Goal: Information Seeking & Learning: Learn about a topic

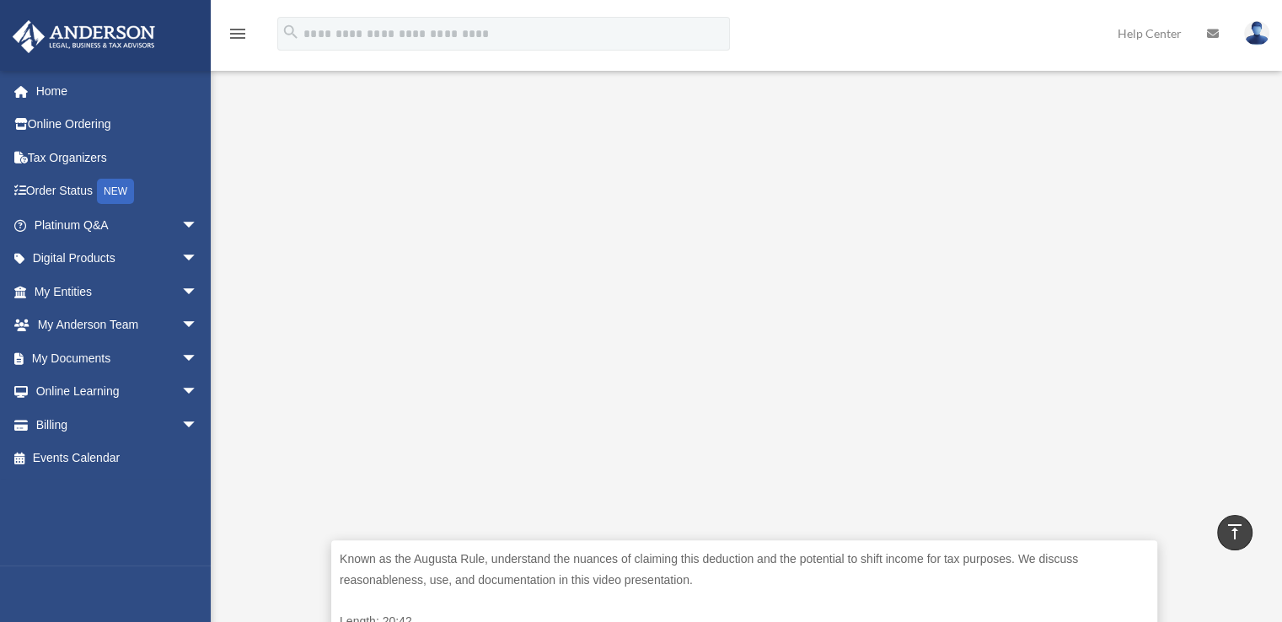
scroll to position [337, 0]
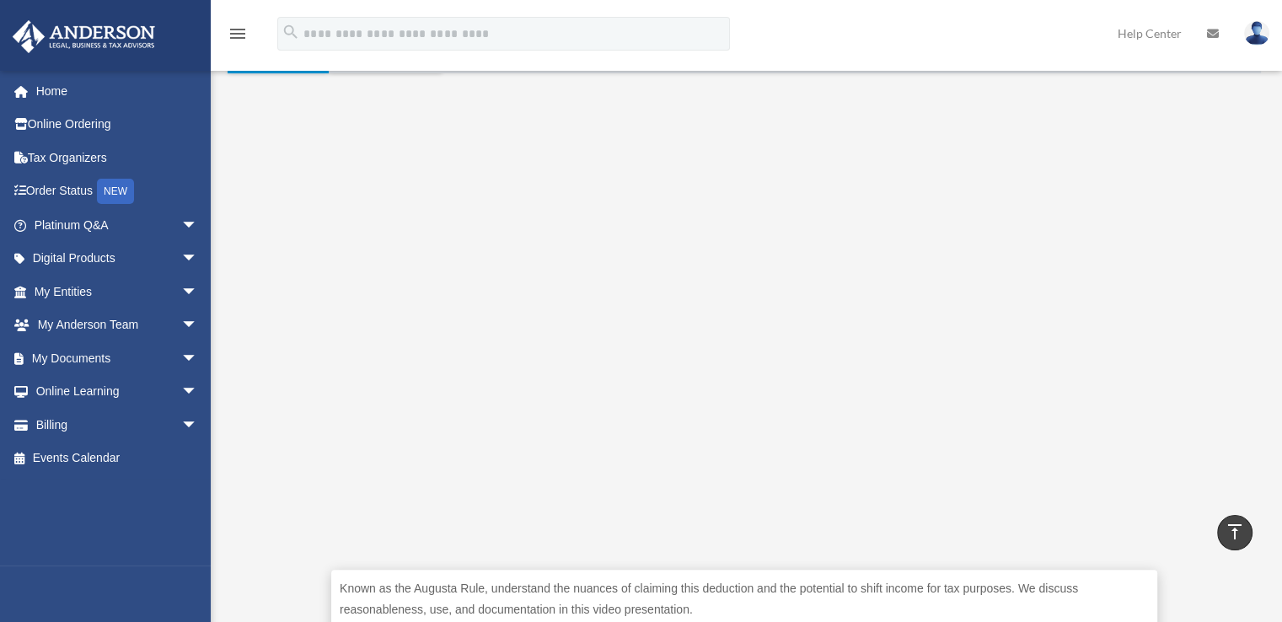
click at [305, 410] on div "Known as the Augusta Rule, understand the nuances of claiming this deduction an…" at bounding box center [744, 393] width 1033 height 641
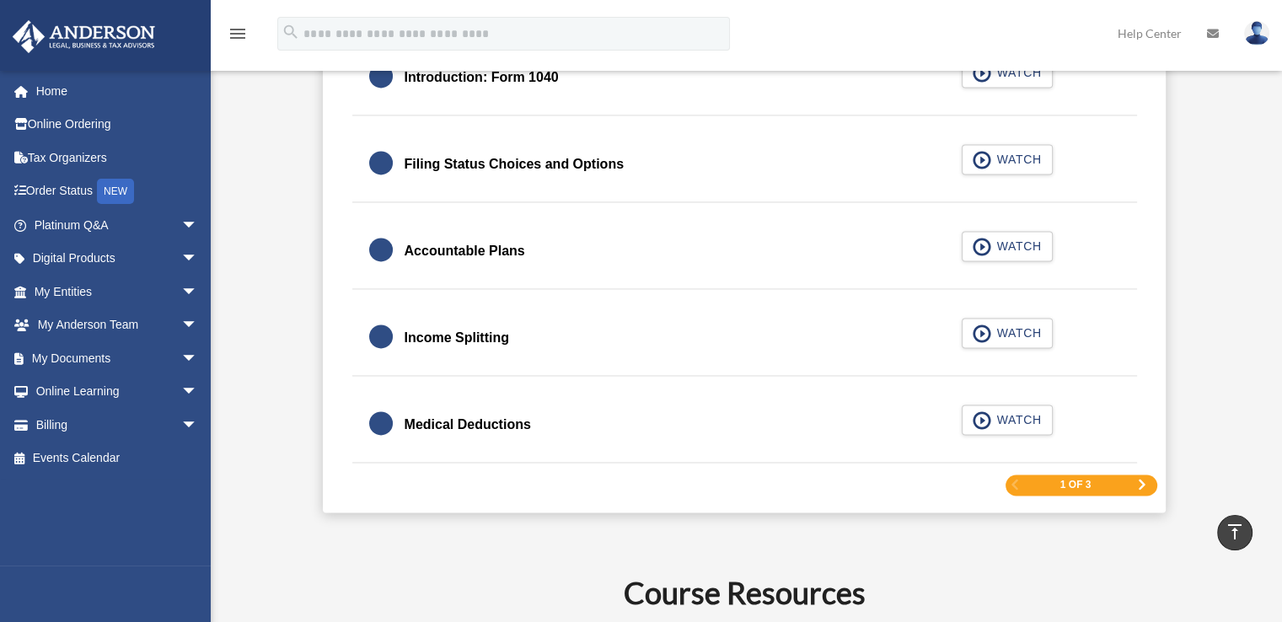
scroll to position [2528, 0]
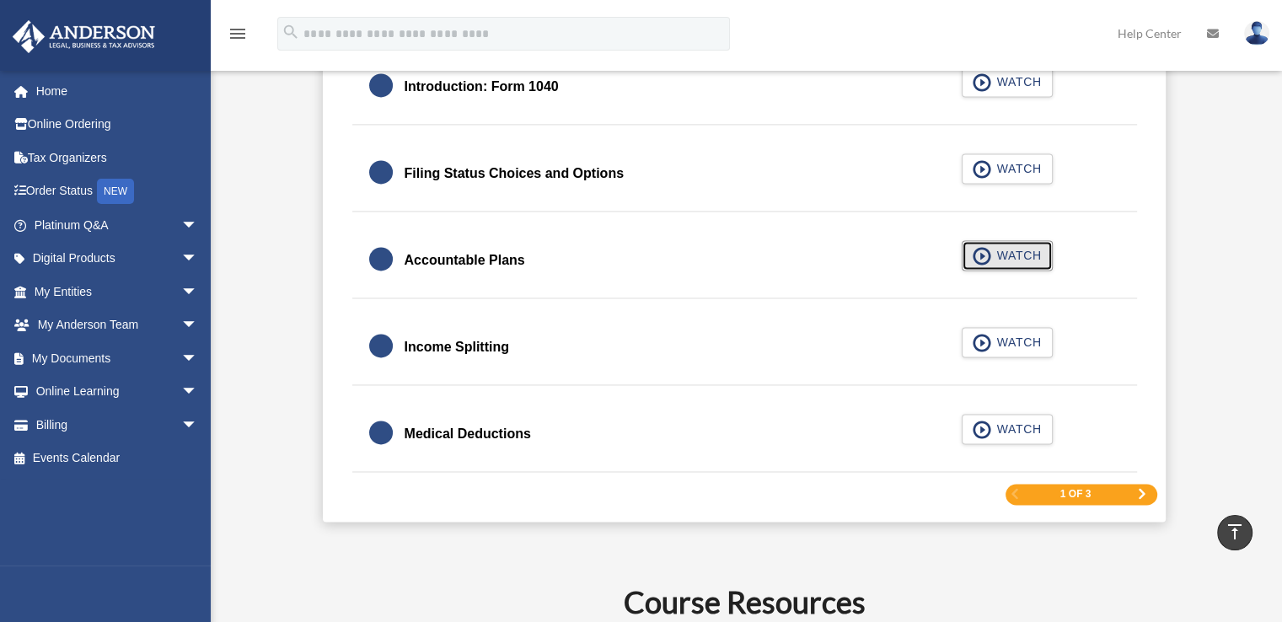
click at [1015, 249] on span "WATCH" at bounding box center [1016, 255] width 50 height 17
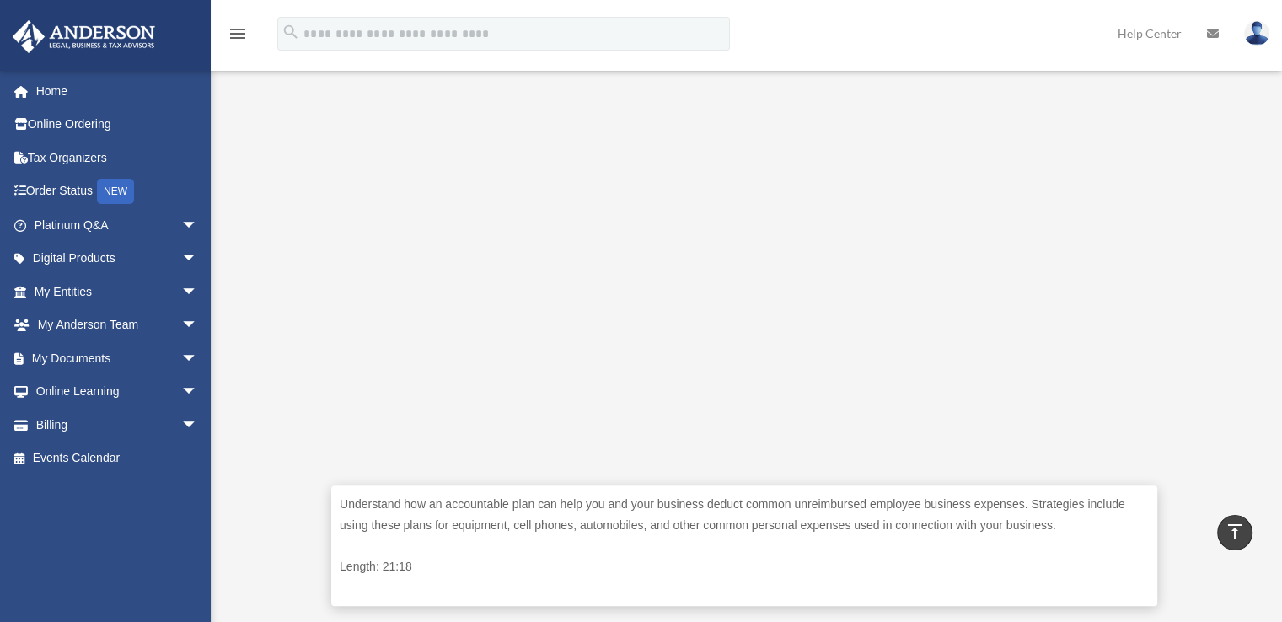
scroll to position [506, 0]
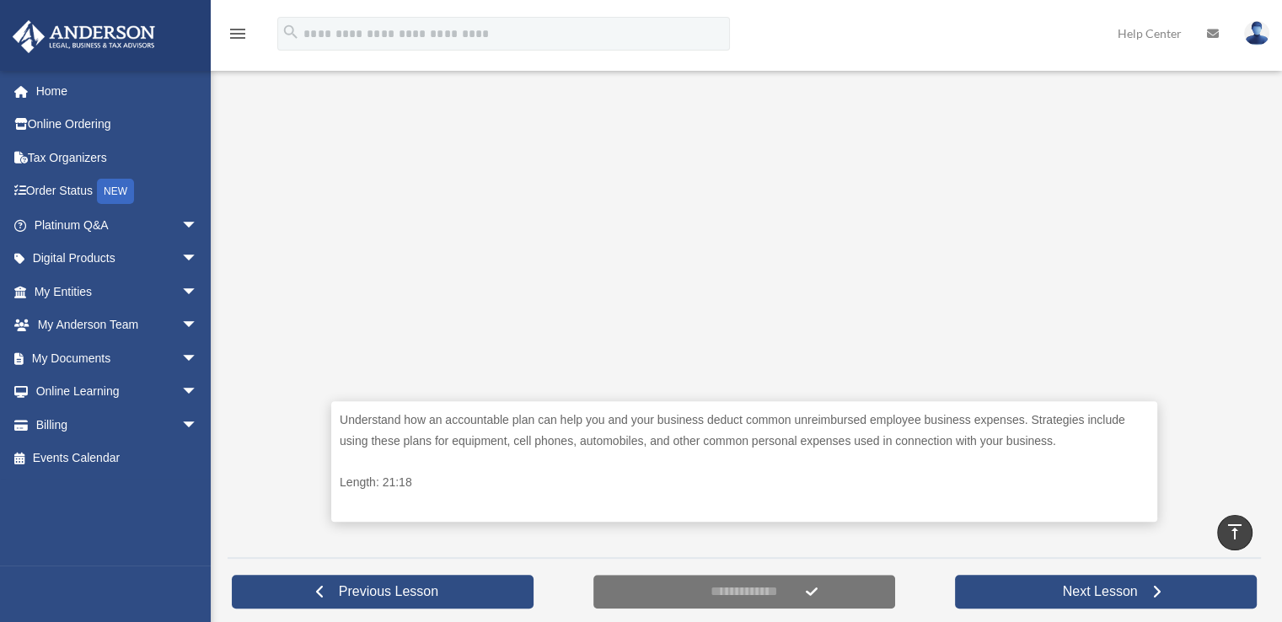
click at [277, 374] on div "Understand how an accountable plan can help you and your business deduct common…" at bounding box center [744, 225] width 1033 height 641
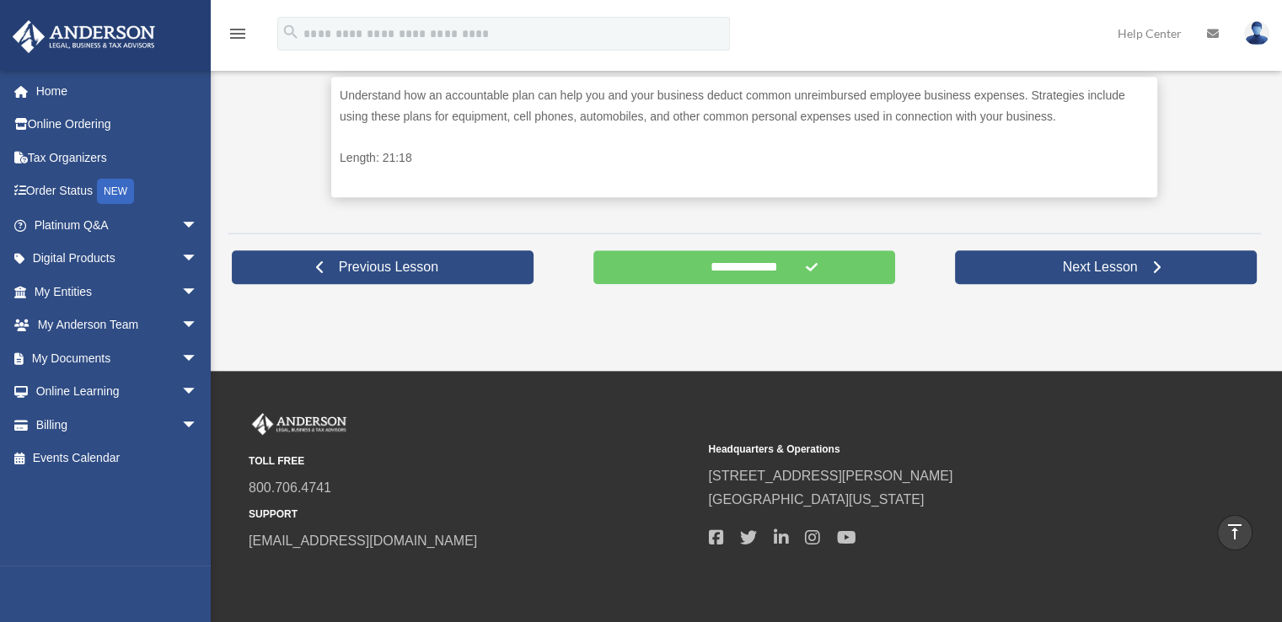
scroll to position [843, 0]
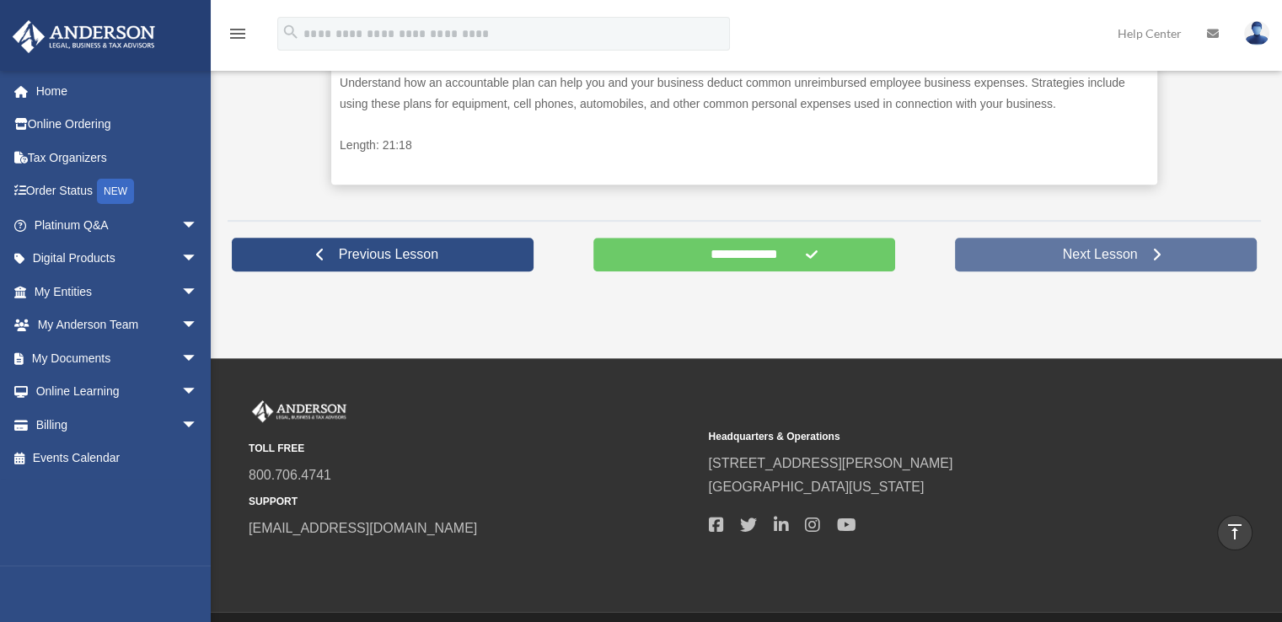
click at [1099, 247] on span "Next Lesson" at bounding box center [1100, 254] width 102 height 17
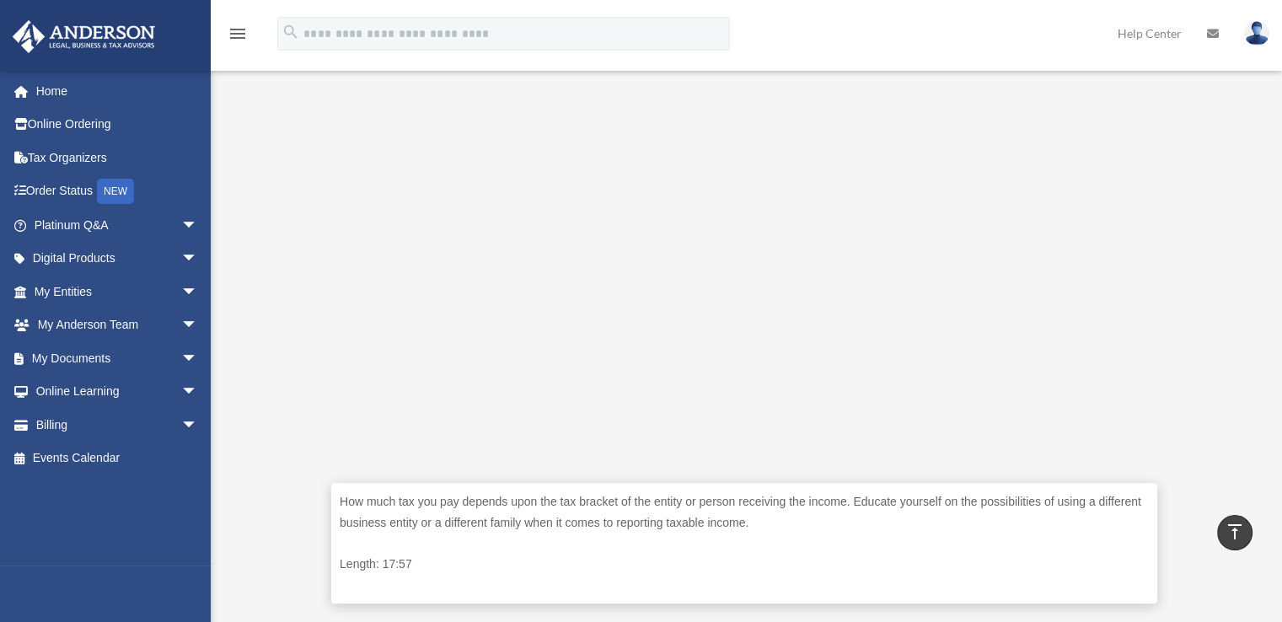
scroll to position [590, 0]
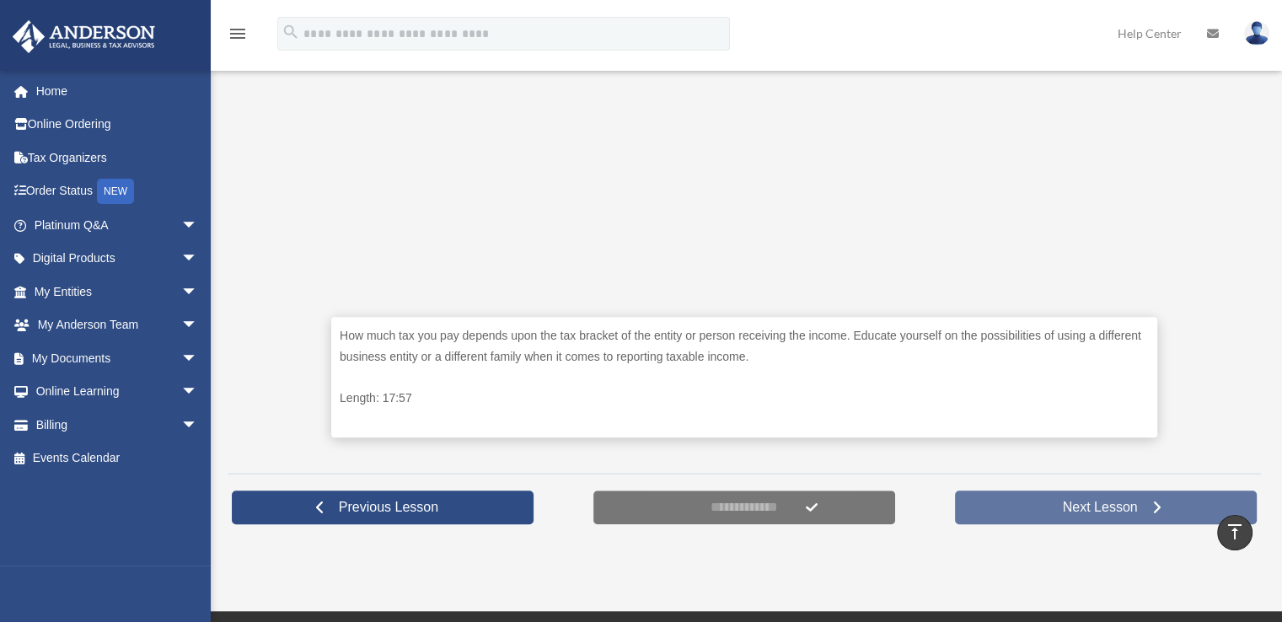
click at [1069, 500] on span "Next Lesson" at bounding box center [1100, 507] width 102 height 17
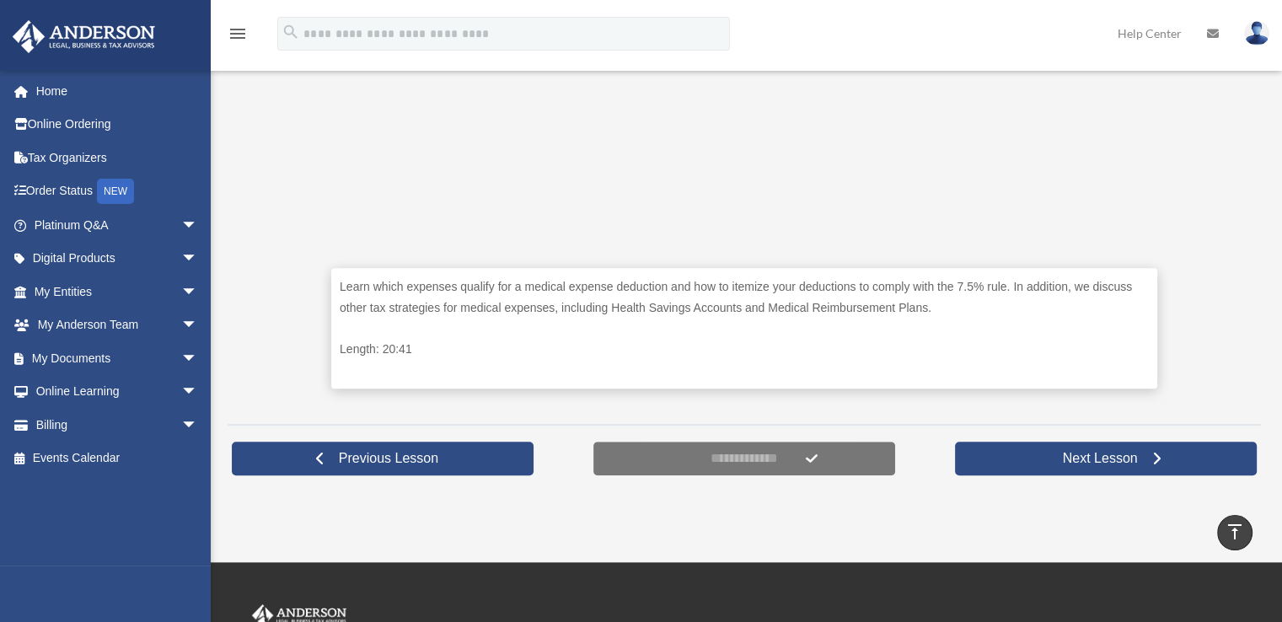
scroll to position [674, 0]
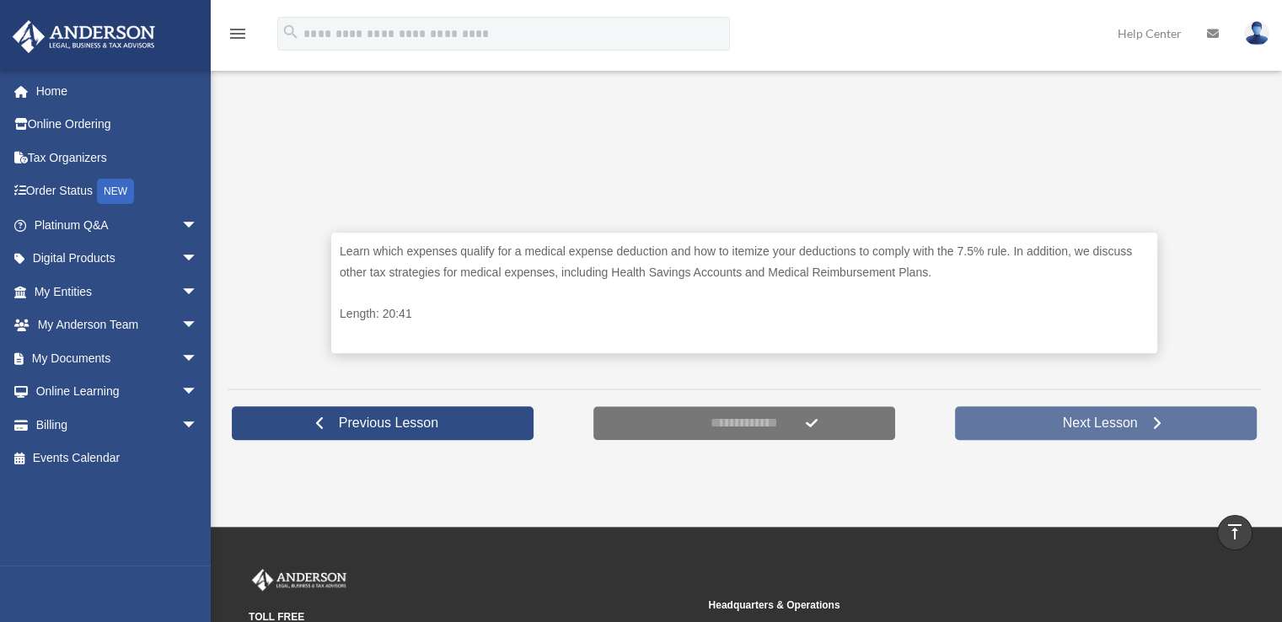
click at [1081, 420] on span "Next Lesson" at bounding box center [1100, 423] width 102 height 17
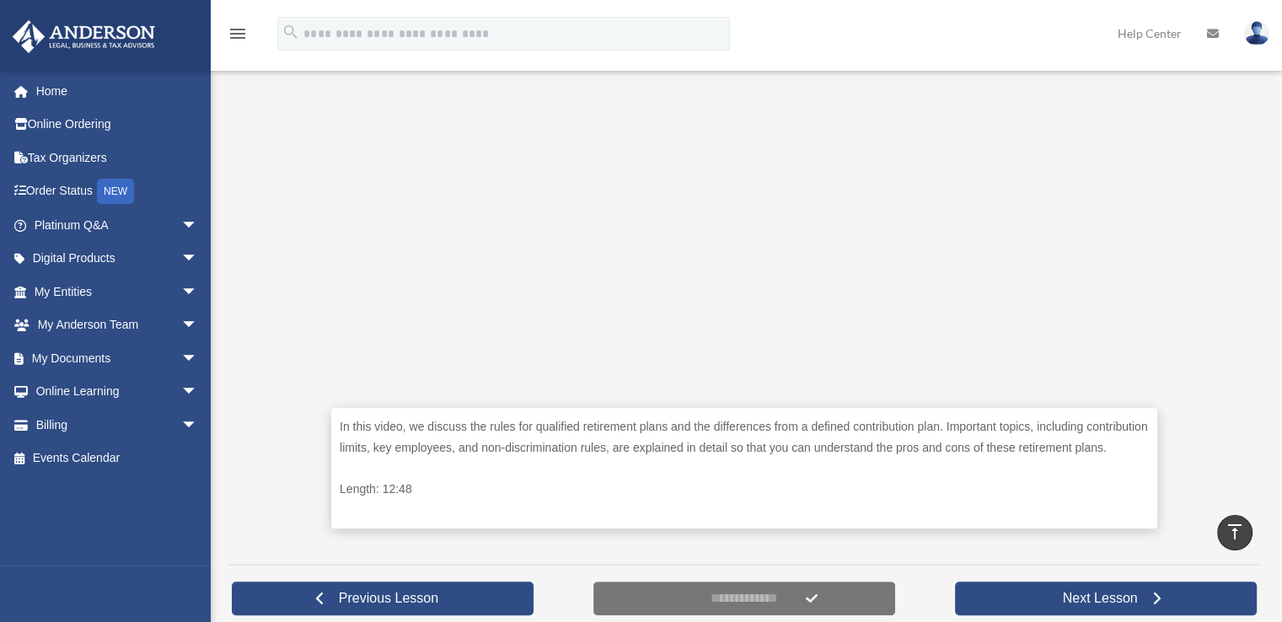
scroll to position [506, 0]
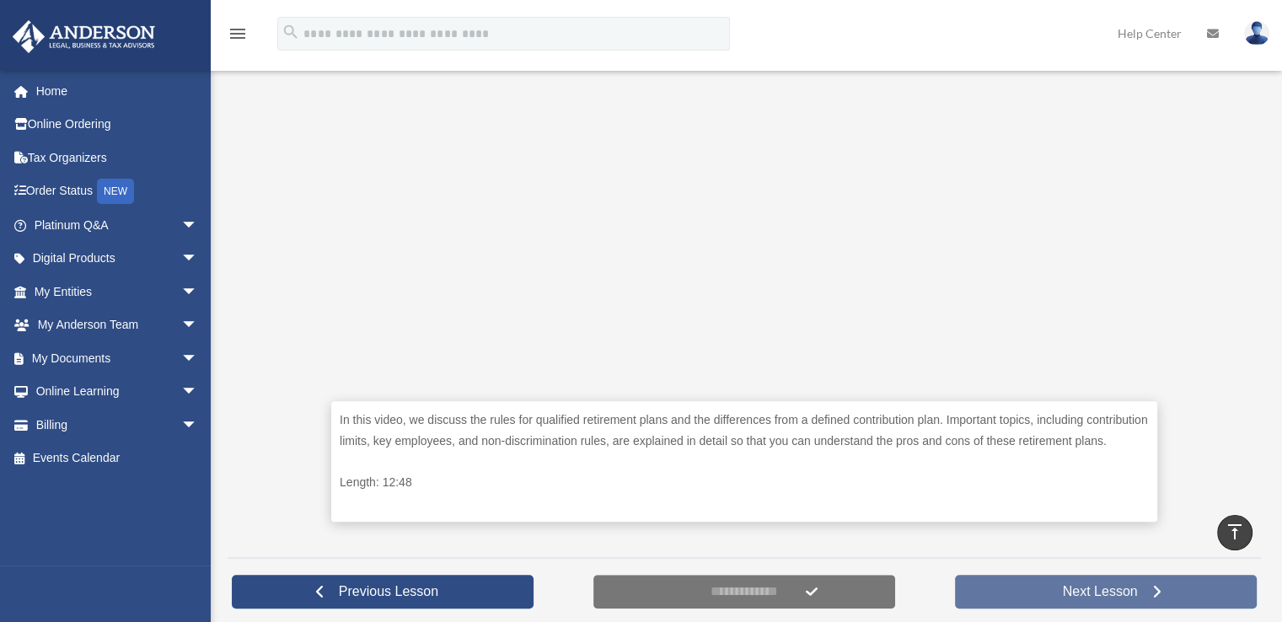
click at [1059, 583] on span "Next Lesson" at bounding box center [1100, 591] width 102 height 17
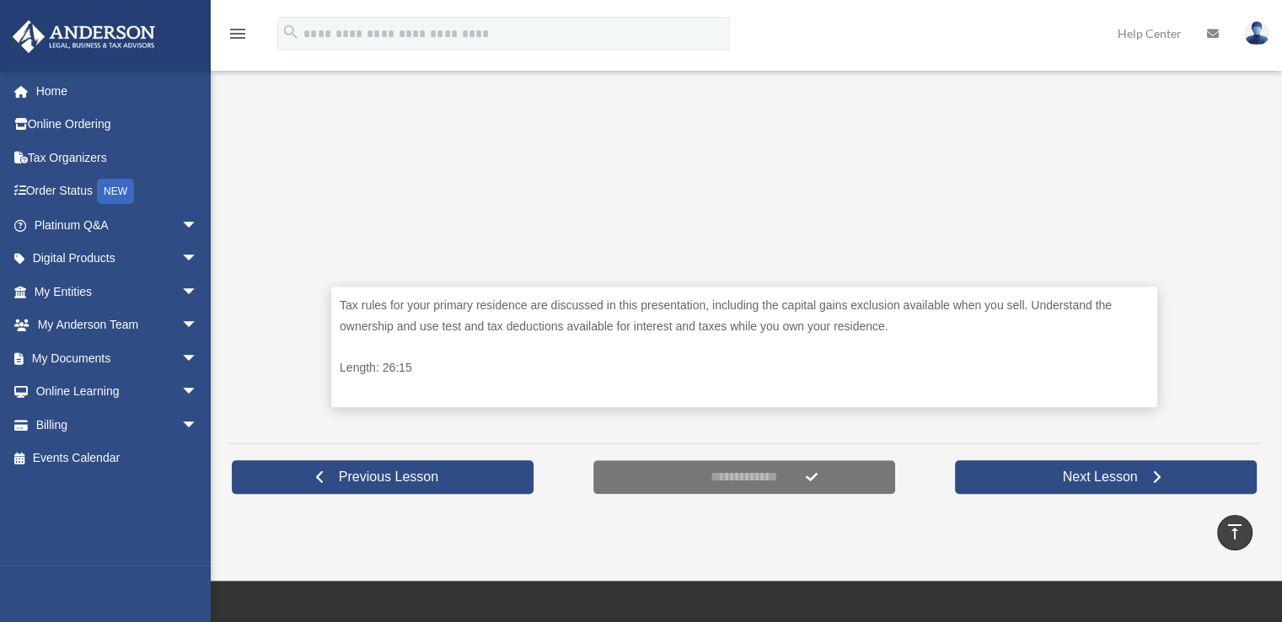
scroll to position [674, 0]
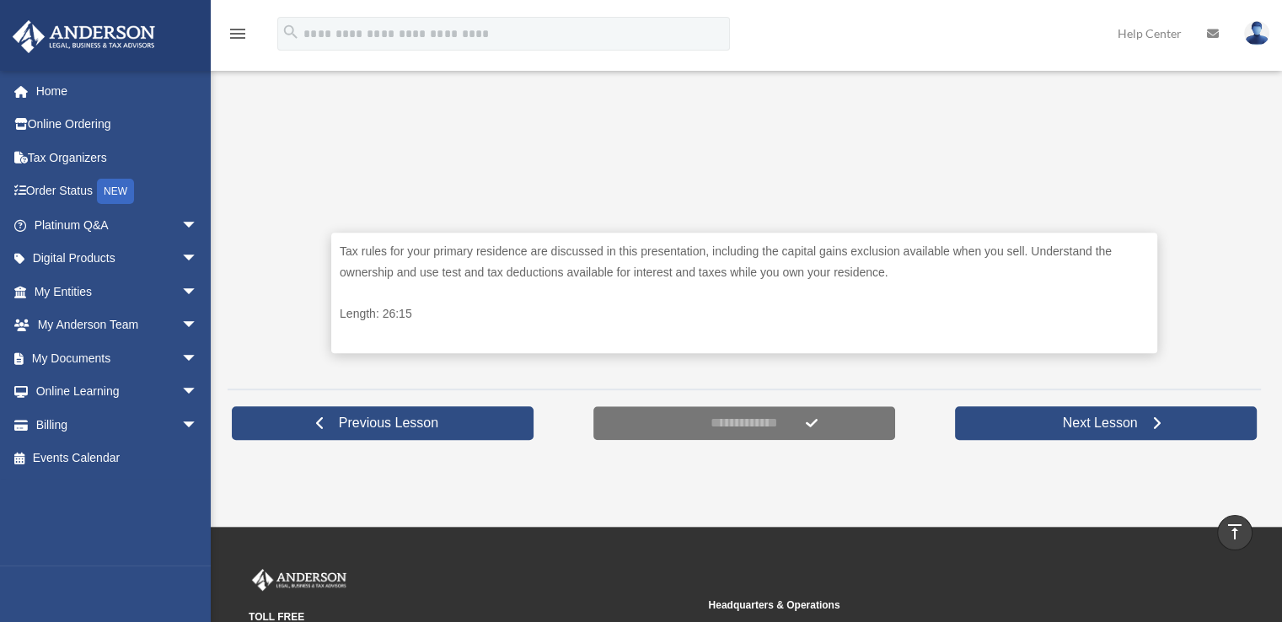
click at [274, 230] on div "Tax rules for your primary residence are discussed in this presentation, includ…" at bounding box center [744, 56] width 1033 height 641
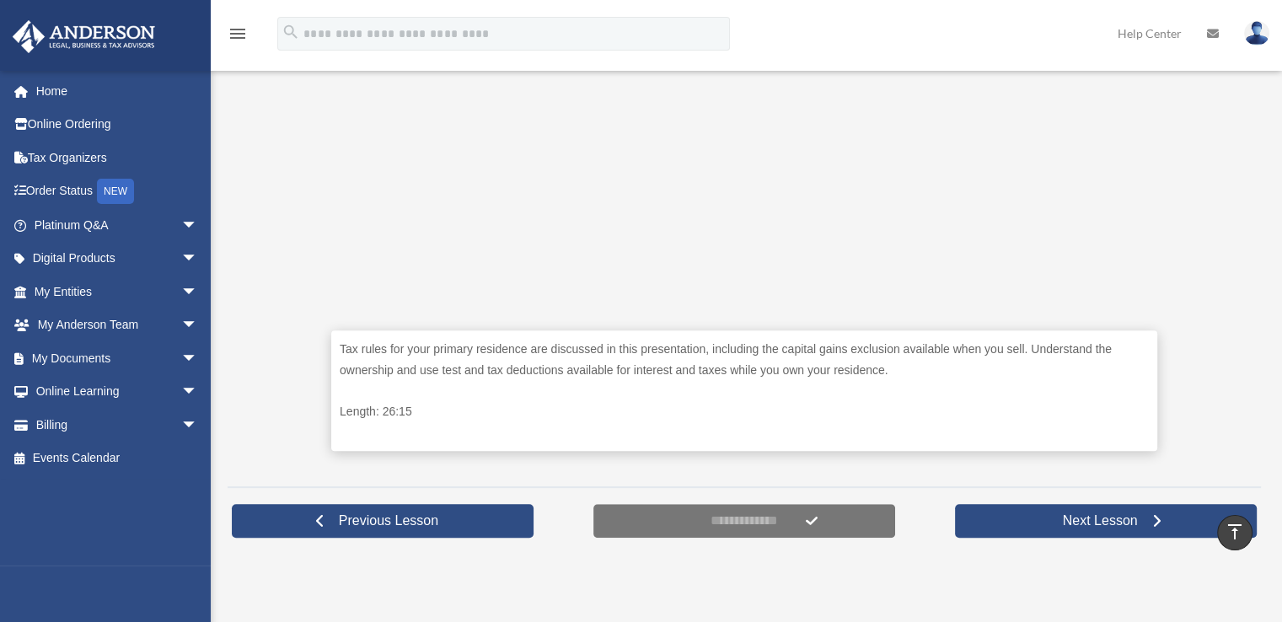
scroll to position [590, 0]
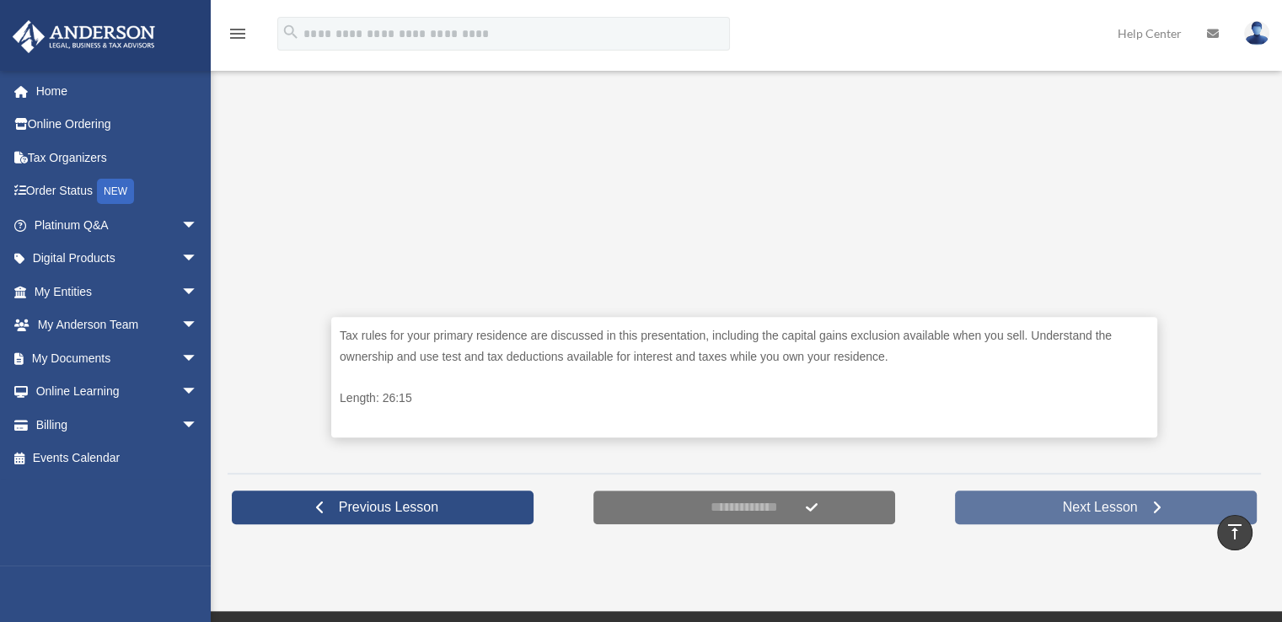
click at [1076, 503] on span "Next Lesson" at bounding box center [1100, 507] width 102 height 17
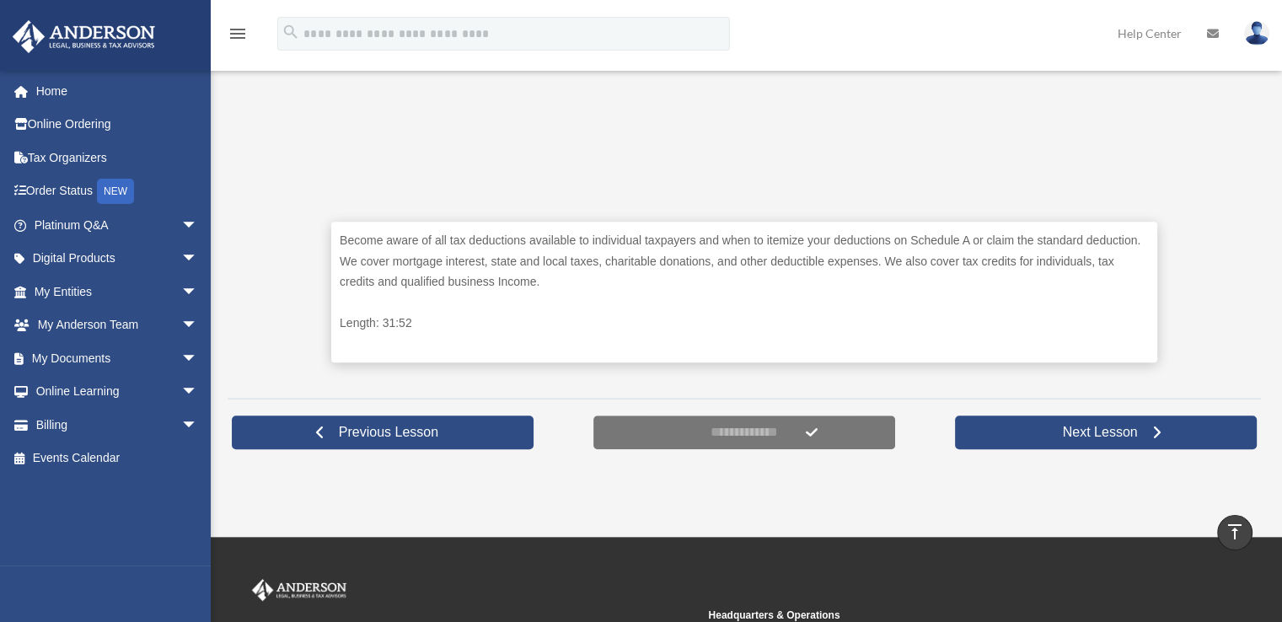
scroll to position [758, 0]
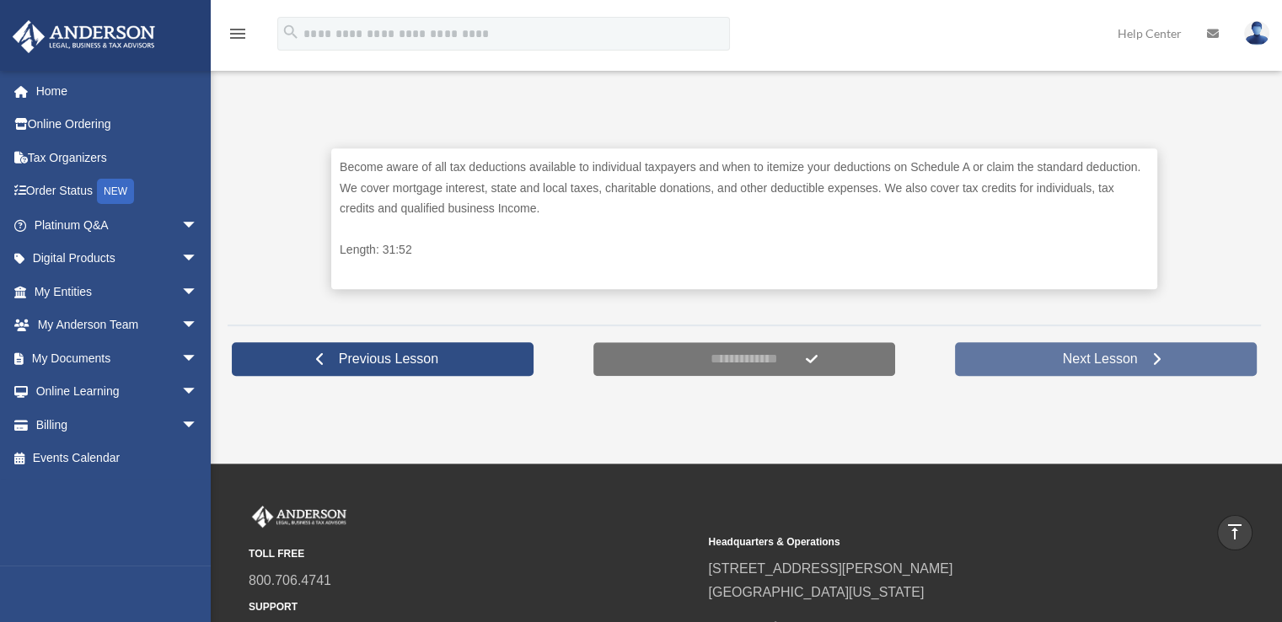
click at [1082, 357] on span "Next Lesson" at bounding box center [1100, 359] width 102 height 17
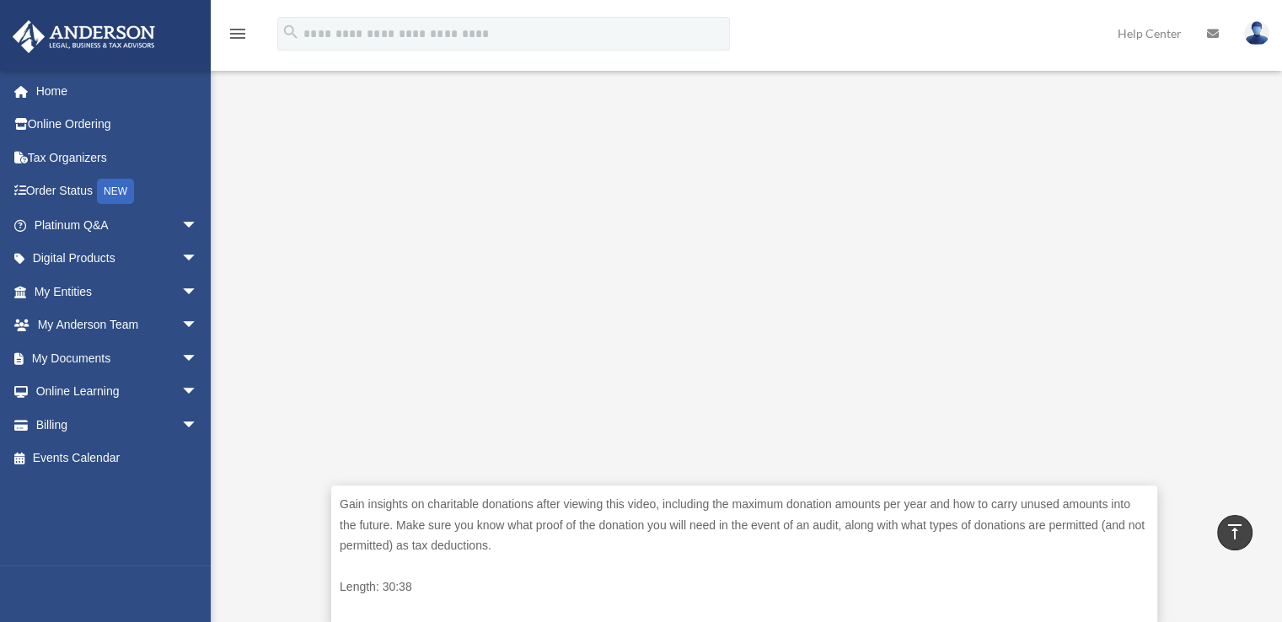
scroll to position [590, 0]
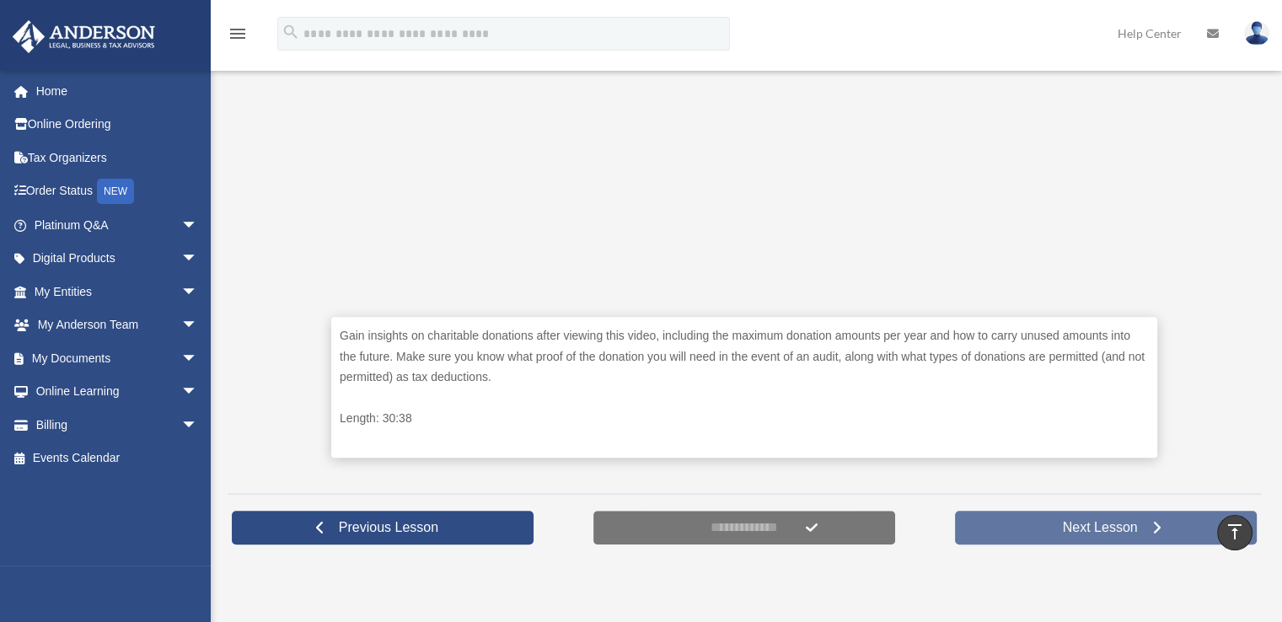
click at [1076, 528] on span "Next Lesson" at bounding box center [1100, 527] width 102 height 17
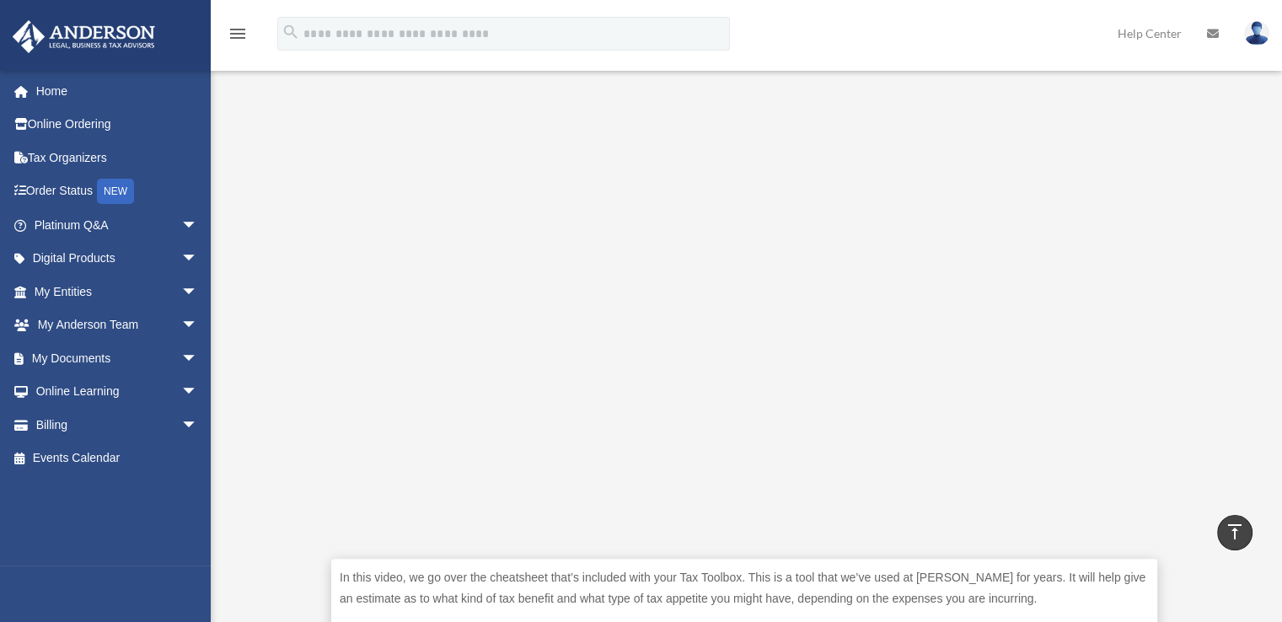
scroll to position [95, 0]
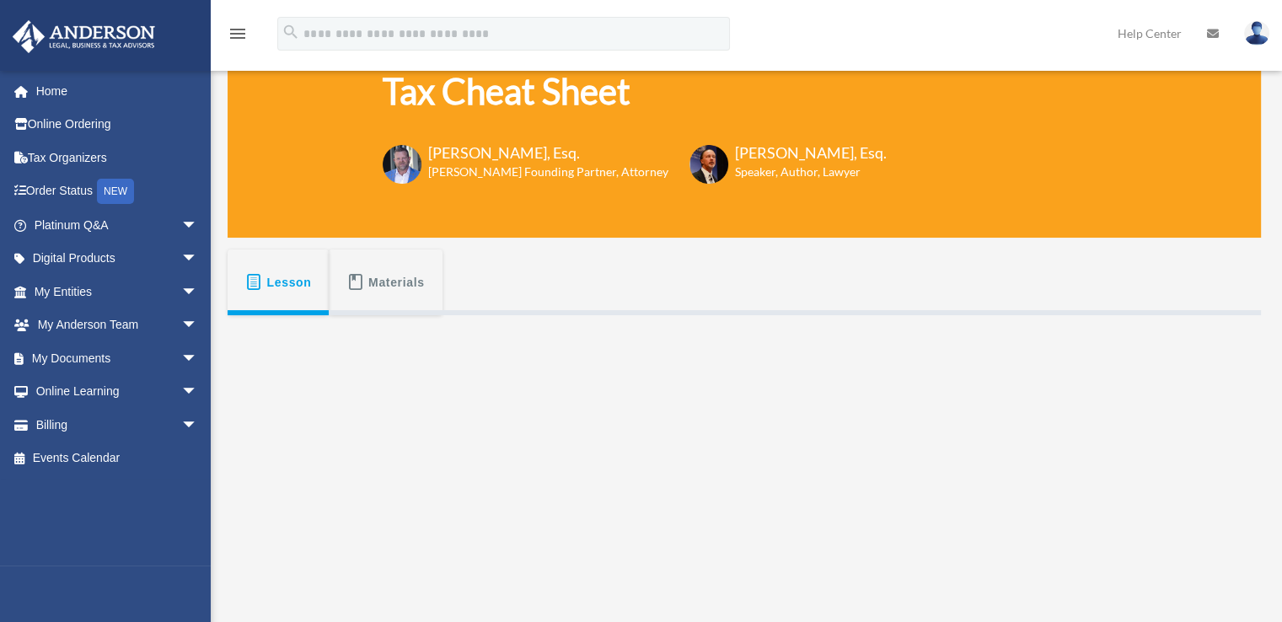
click at [409, 274] on span "Materials" at bounding box center [396, 282] width 56 height 30
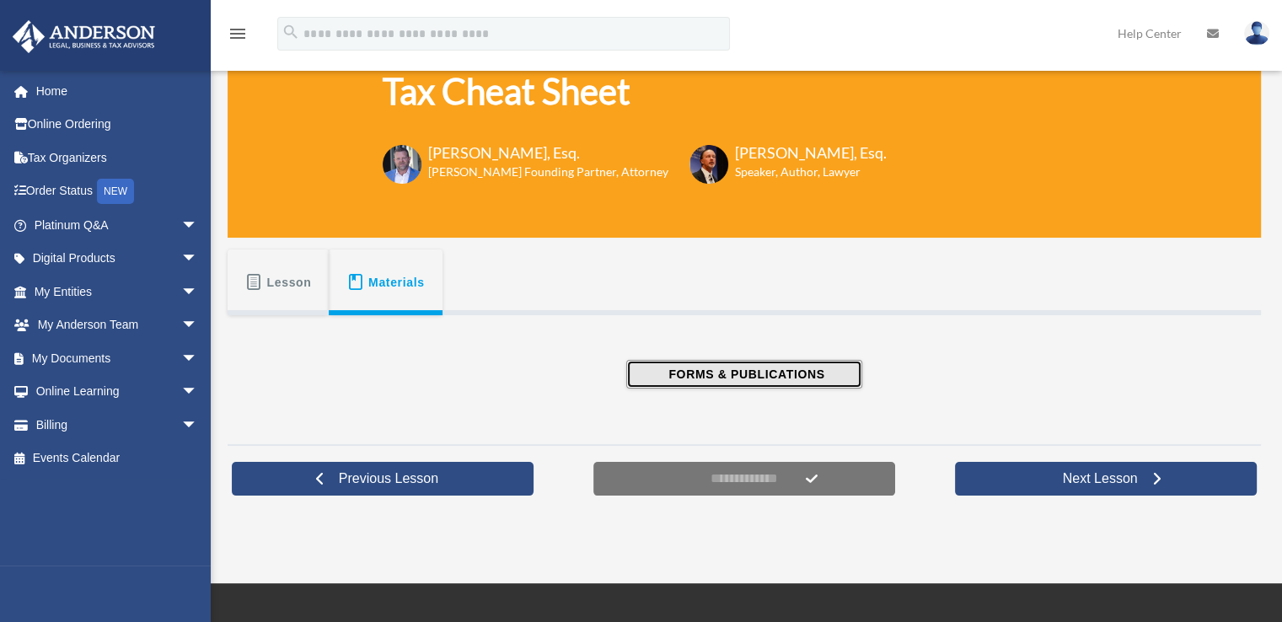
click at [738, 372] on span "FORMS & PUBLICATIONS" at bounding box center [743, 374] width 161 height 17
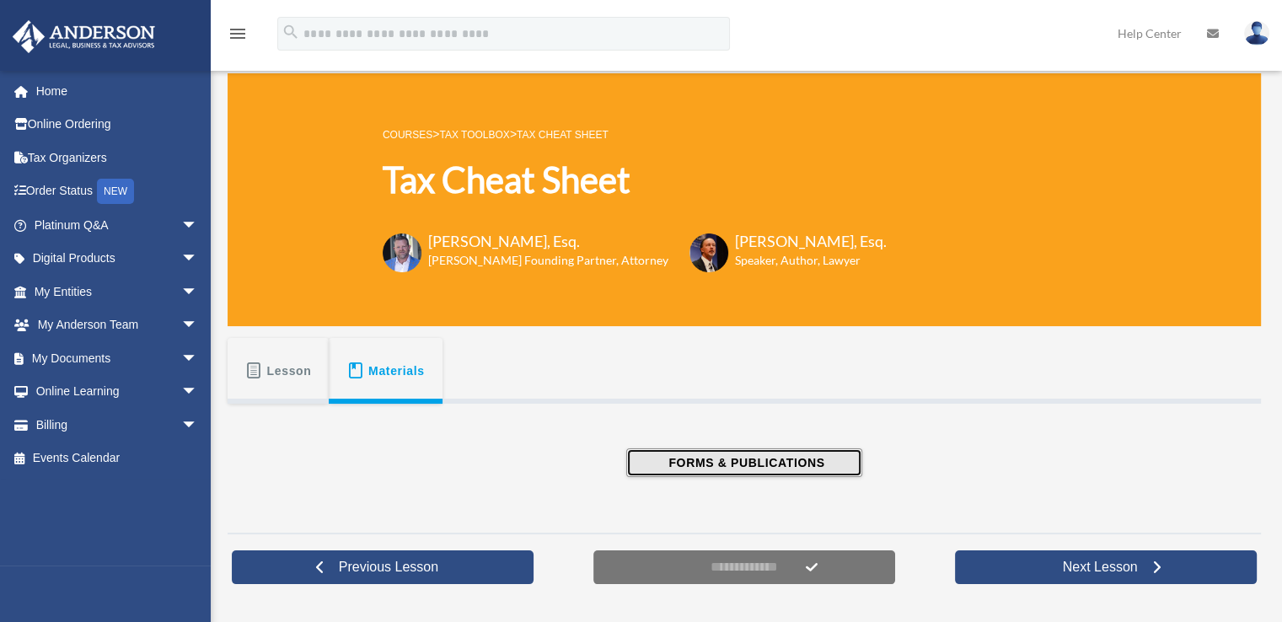
scroll to position [0, 0]
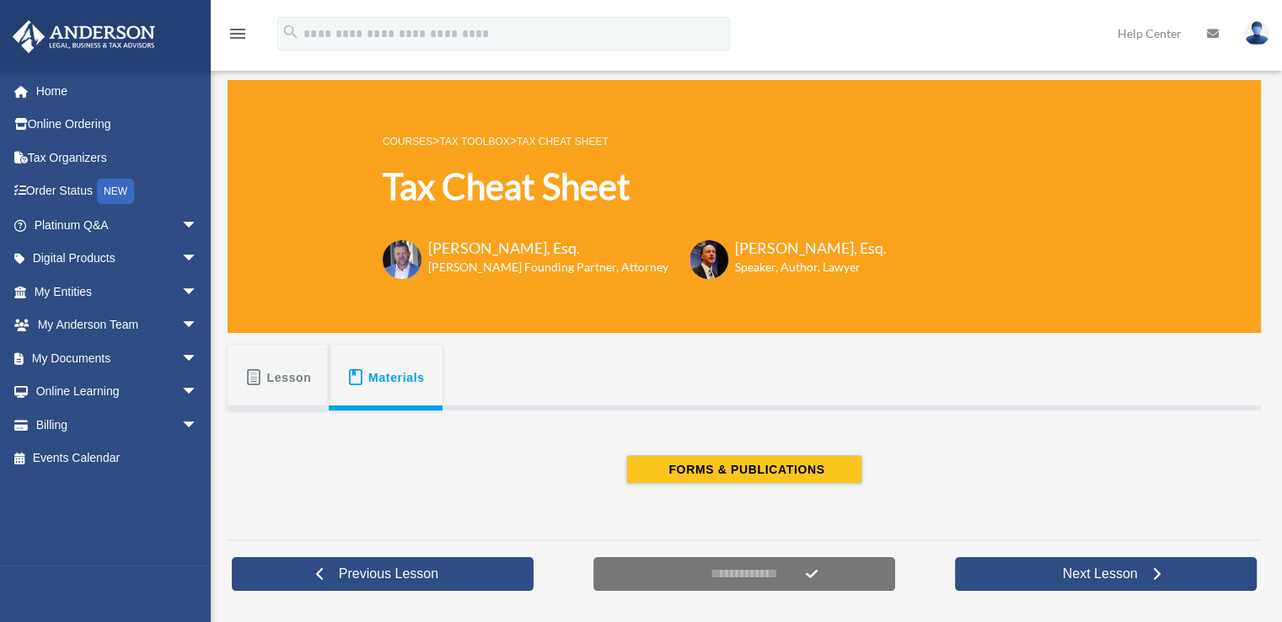
click at [276, 374] on span "Lesson" at bounding box center [289, 377] width 45 height 30
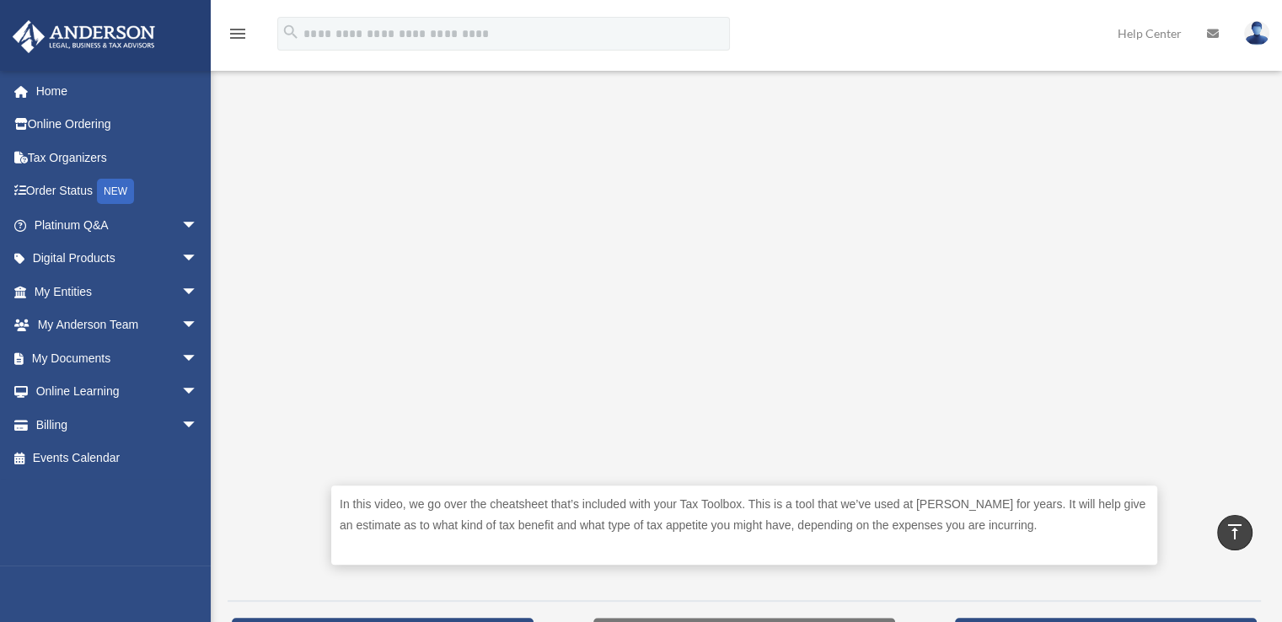
scroll to position [674, 0]
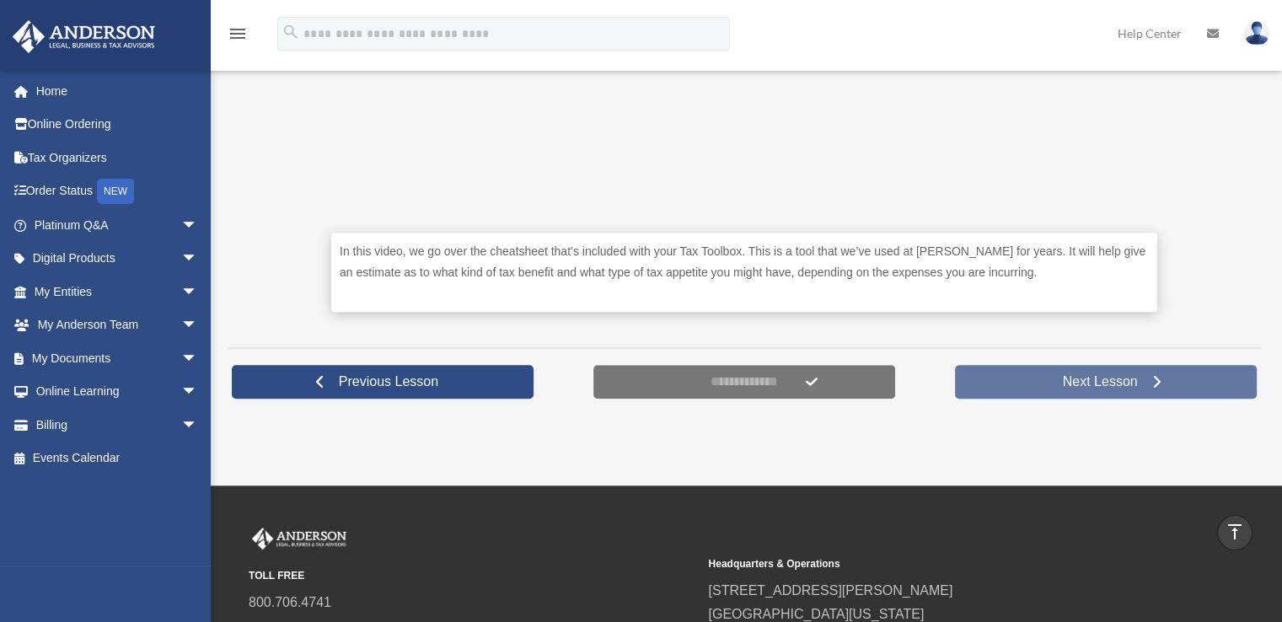
click at [1106, 378] on span "Next Lesson" at bounding box center [1100, 381] width 102 height 17
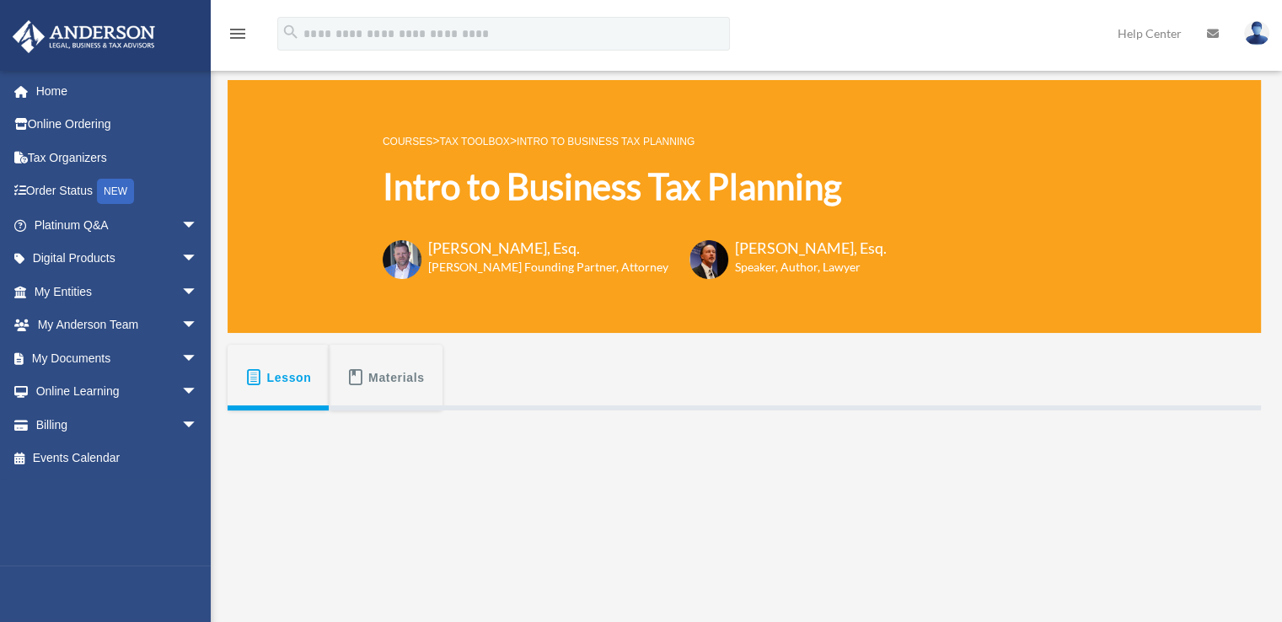
click at [182, 421] on span "arrow_drop_down" at bounding box center [198, 425] width 34 height 35
click at [100, 456] on link "$ Open Invoices" at bounding box center [124, 459] width 200 height 35
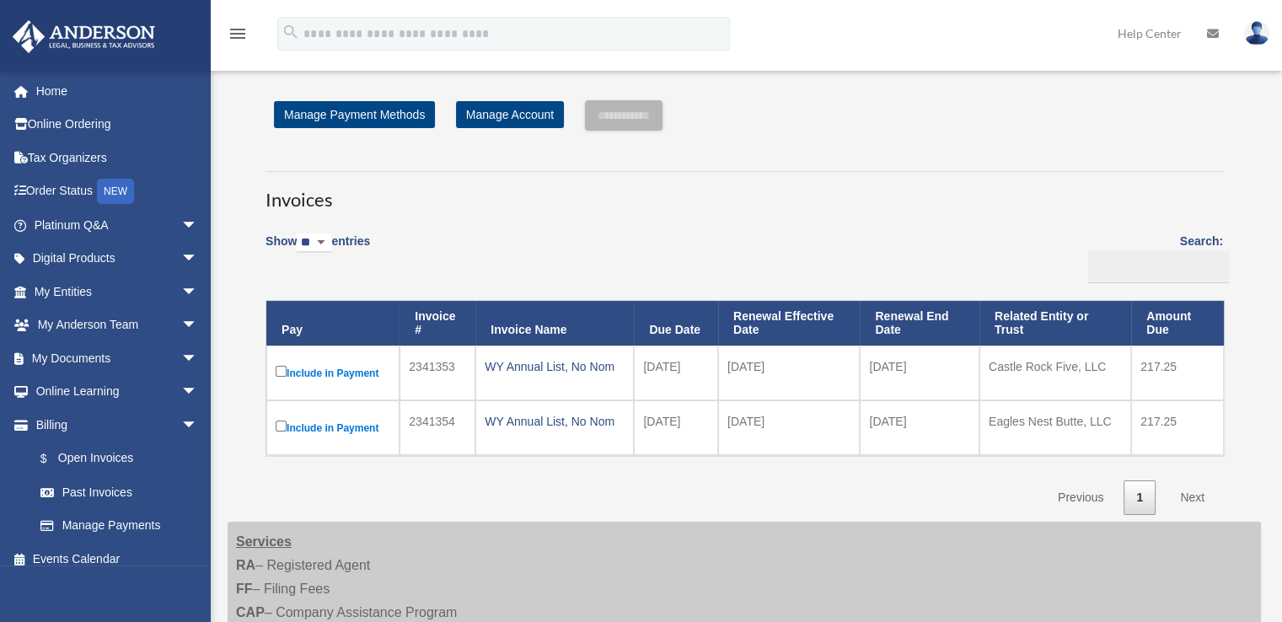
click at [1258, 29] on img at bounding box center [1256, 33] width 25 height 24
click at [954, 145] on link "Logout" at bounding box center [982, 147] width 169 height 35
